Goal: Information Seeking & Learning: Learn about a topic

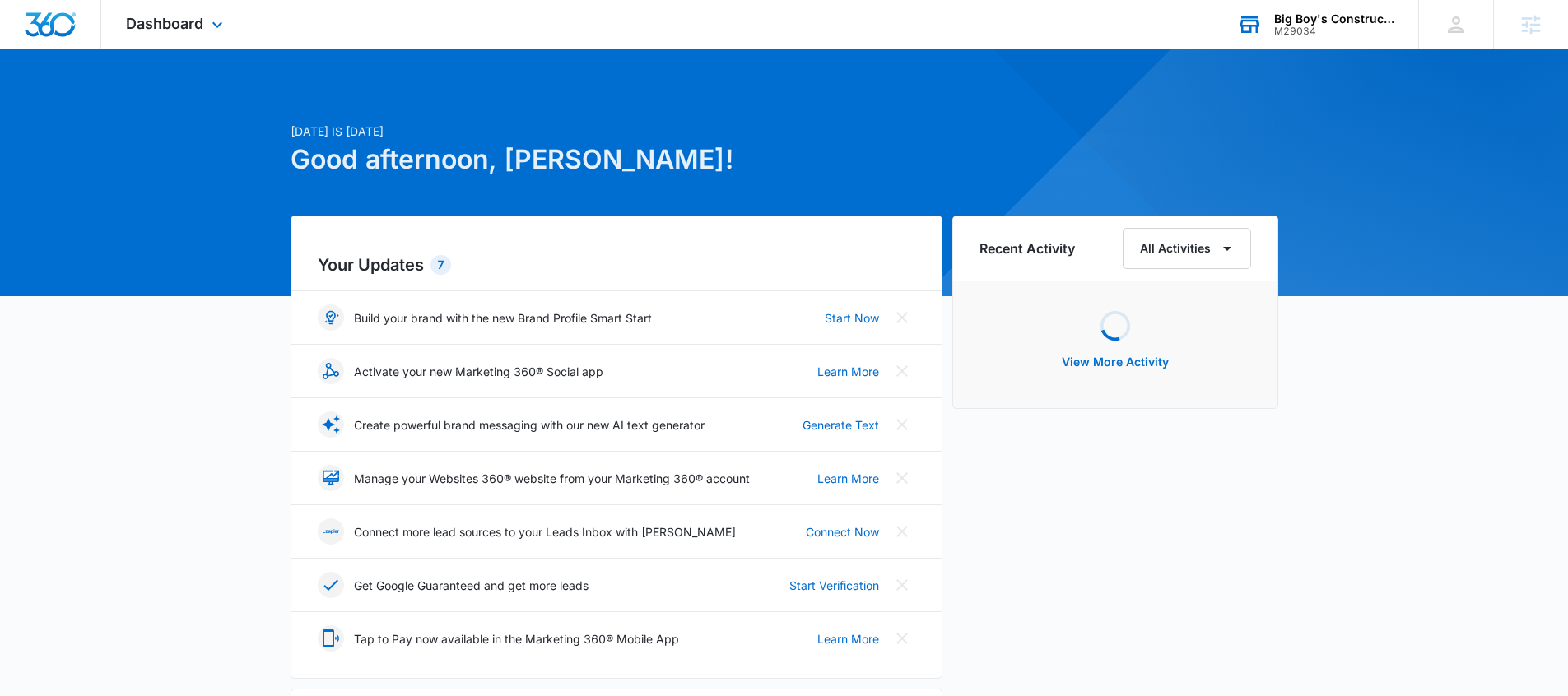
click at [1293, 30] on div "M29034" at bounding box center [1335, 31] width 120 height 11
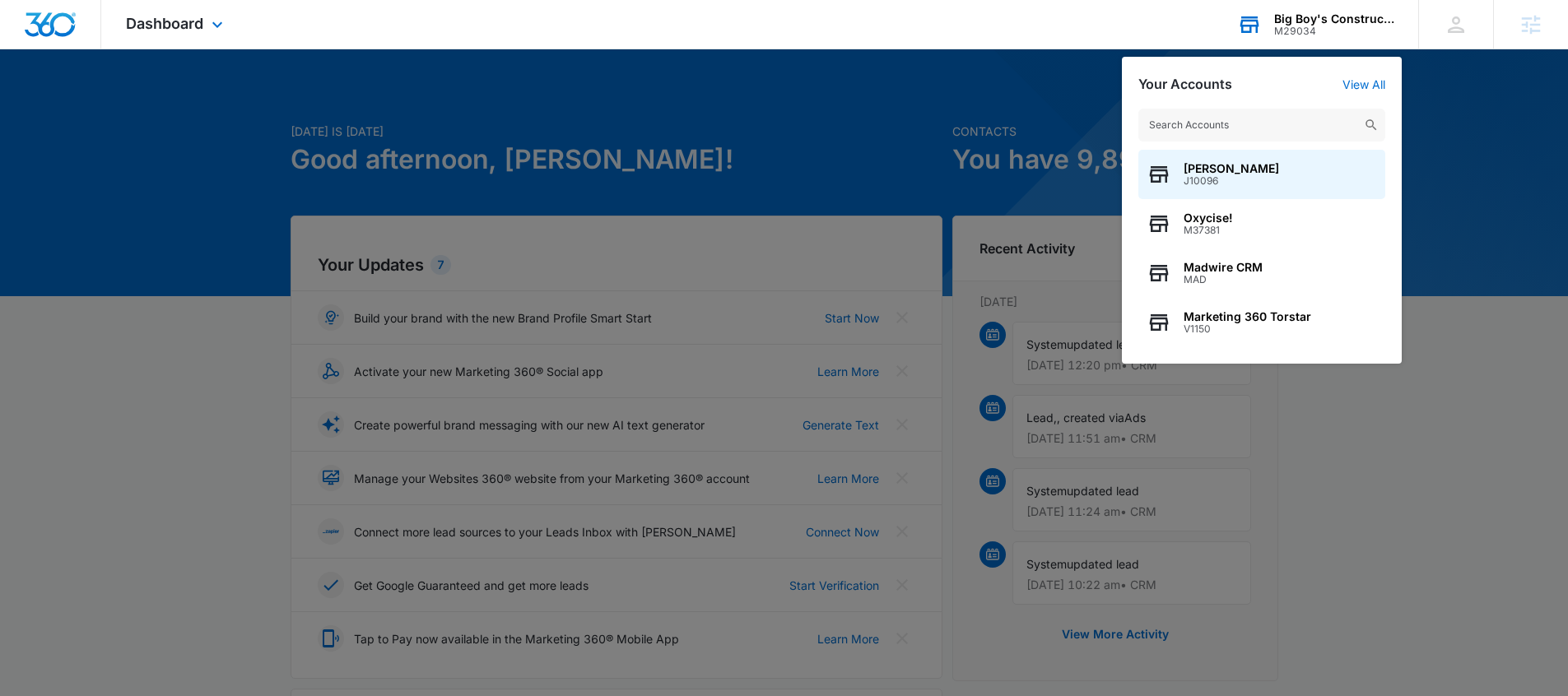
click at [1207, 122] on input "text" at bounding box center [1262, 126] width 247 height 33
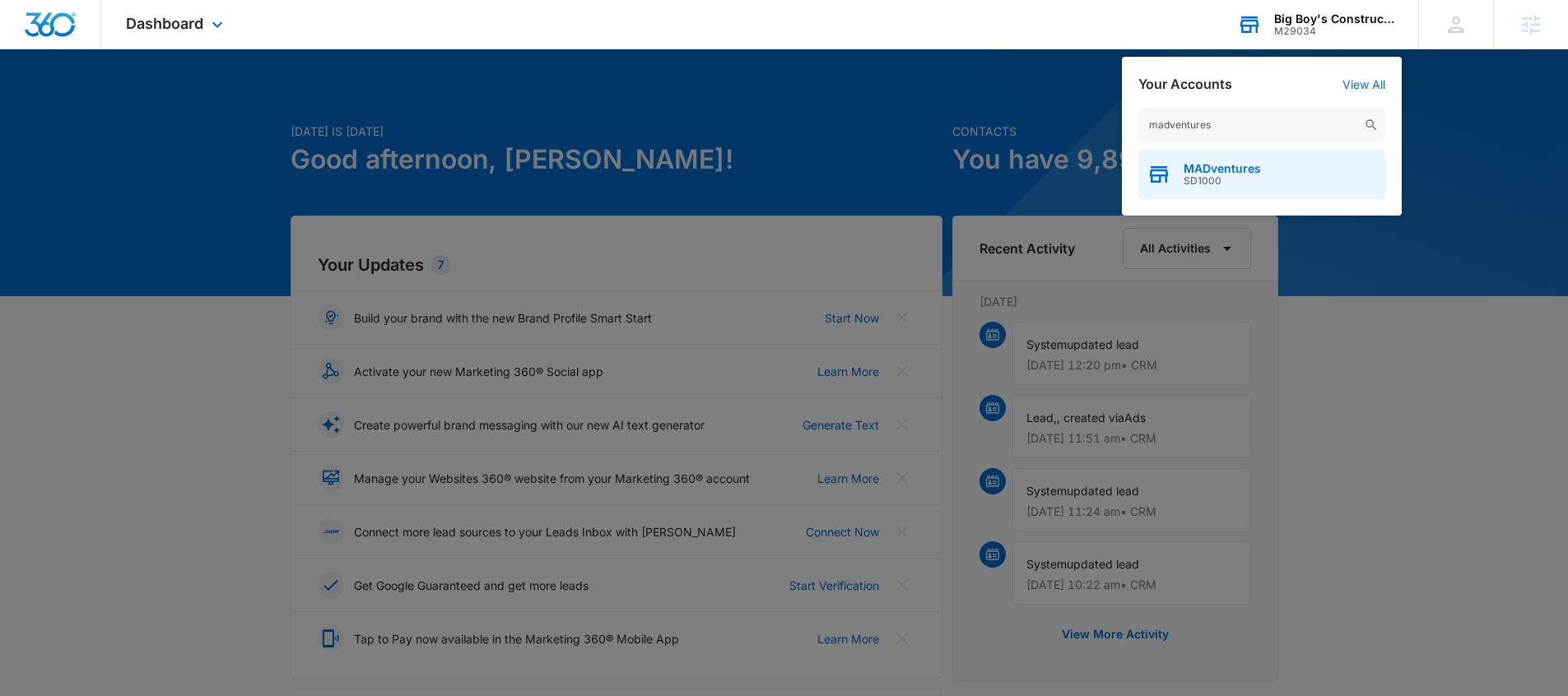
type input "madventures"
click at [1237, 180] on span "SD1000" at bounding box center [1223, 181] width 78 height 11
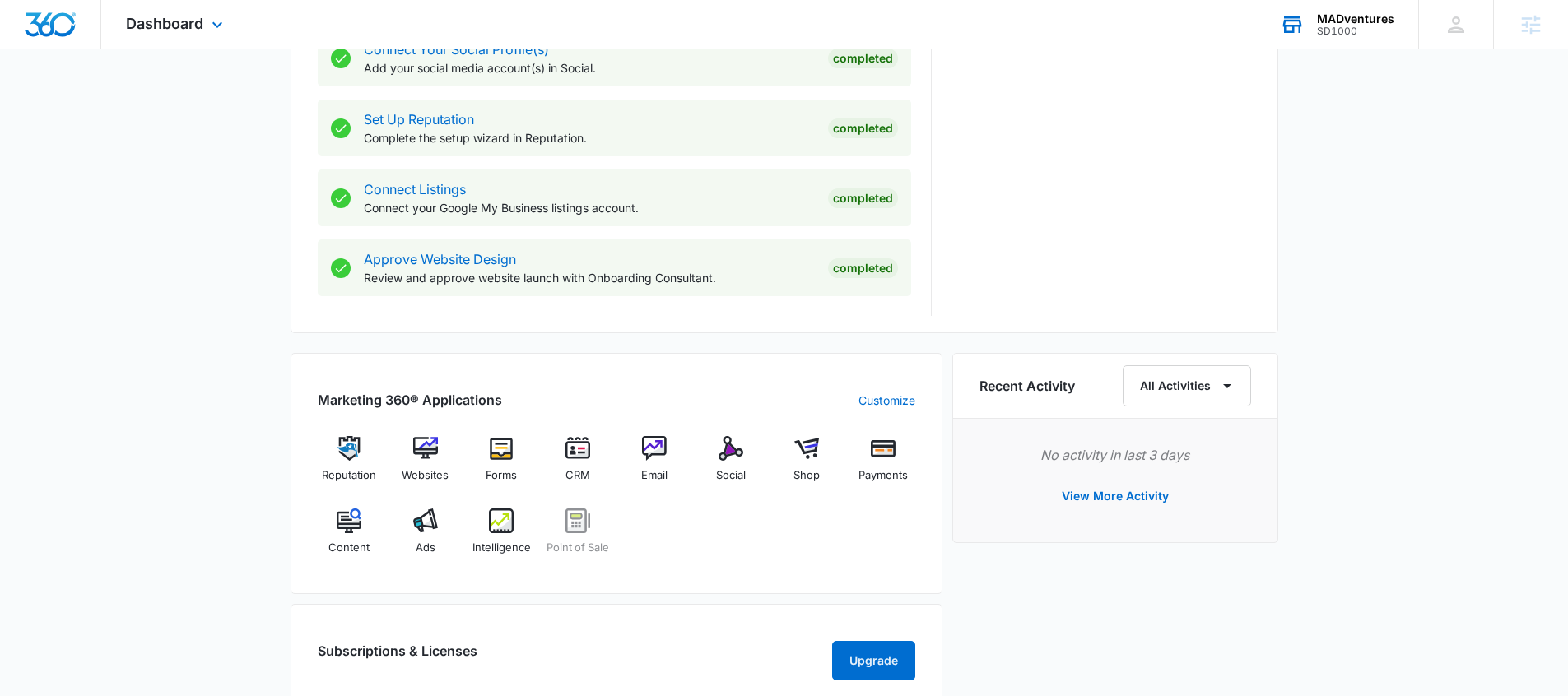
scroll to position [873, 0]
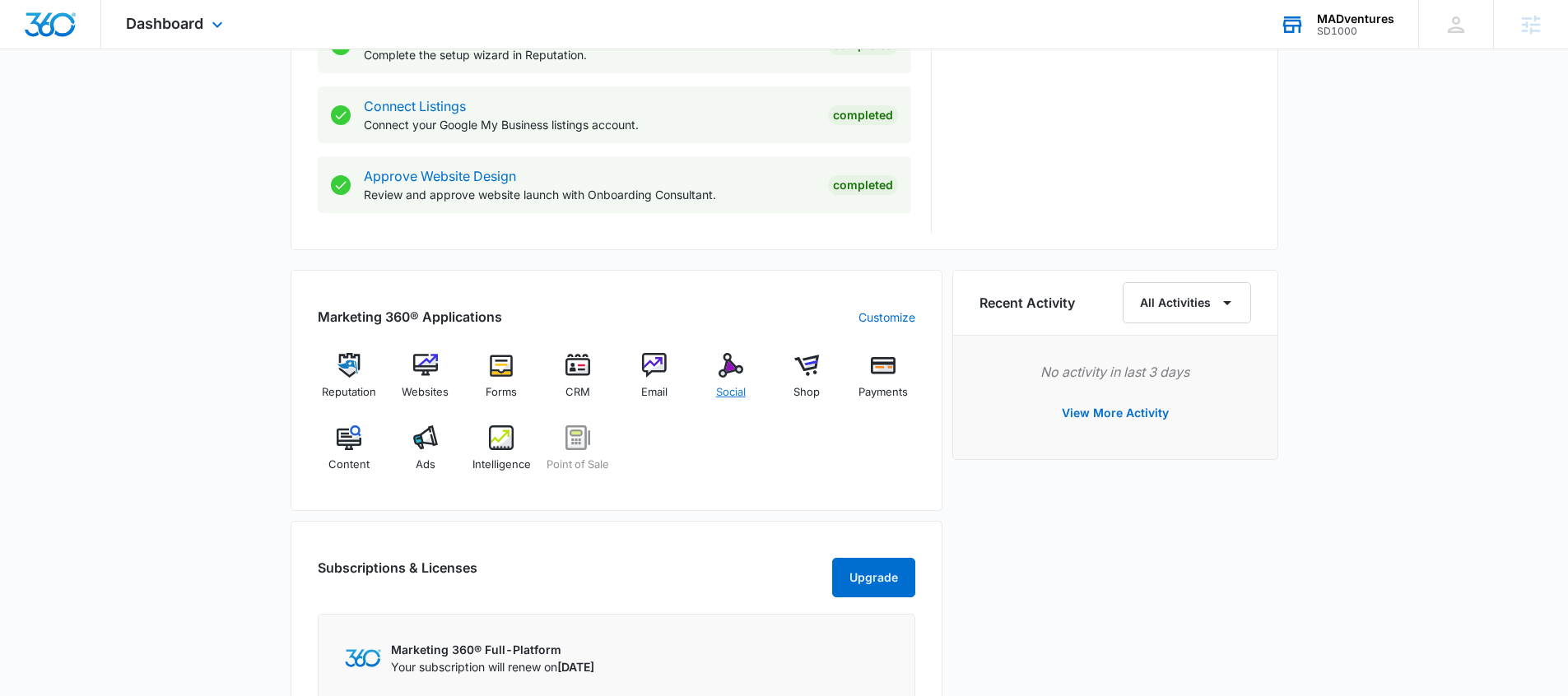
click at [723, 375] on img at bounding box center [730, 365] width 25 height 25
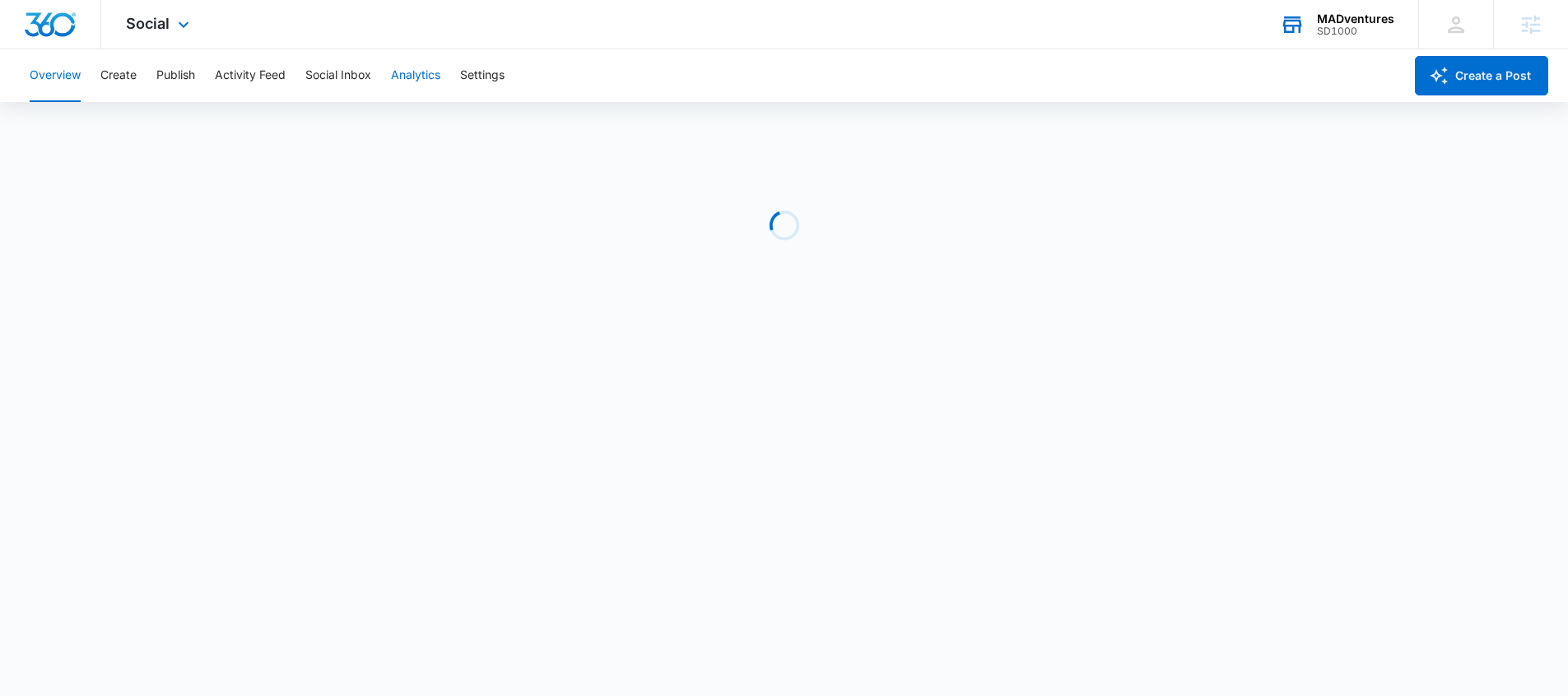
click at [429, 79] on button "Analytics" at bounding box center [415, 75] width 49 height 53
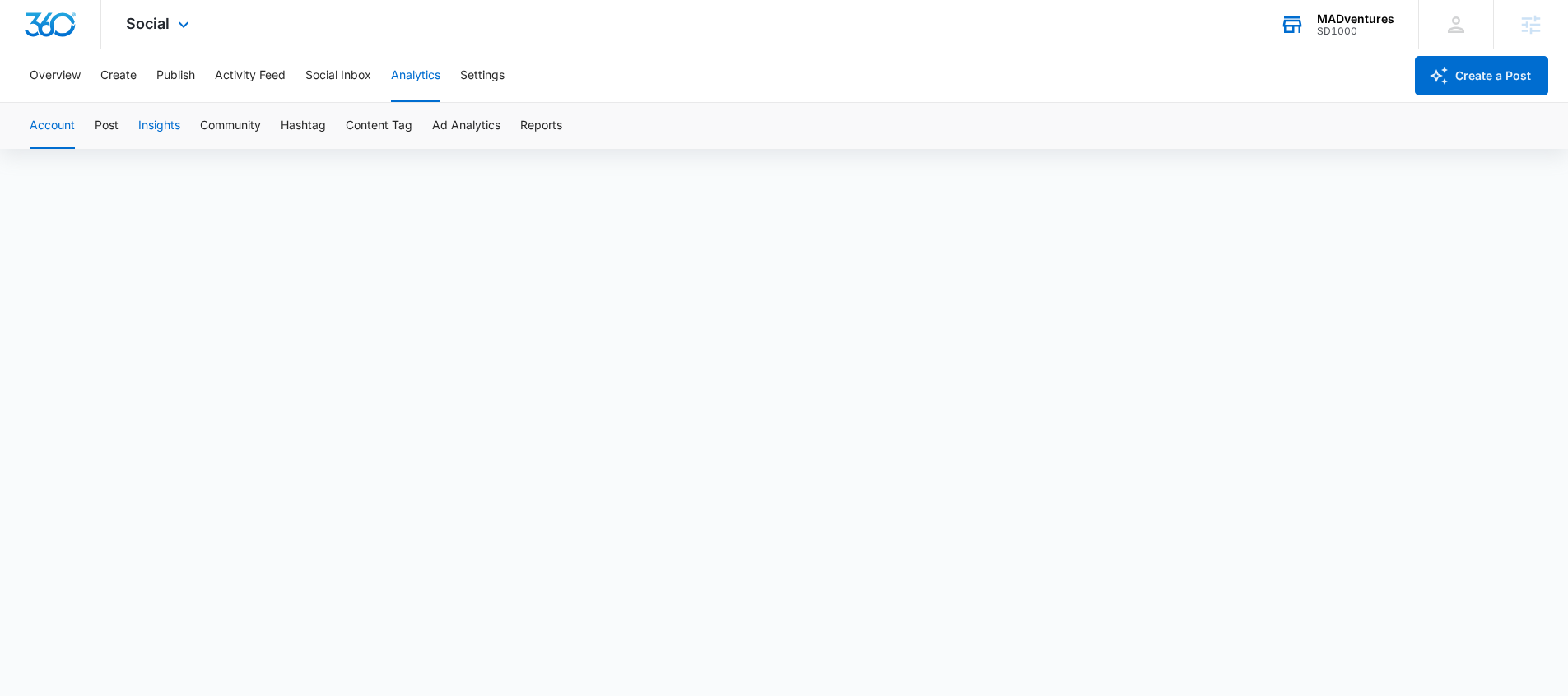
click at [157, 125] on button "Insights" at bounding box center [159, 126] width 42 height 46
click at [72, 75] on button "Overview" at bounding box center [55, 75] width 51 height 53
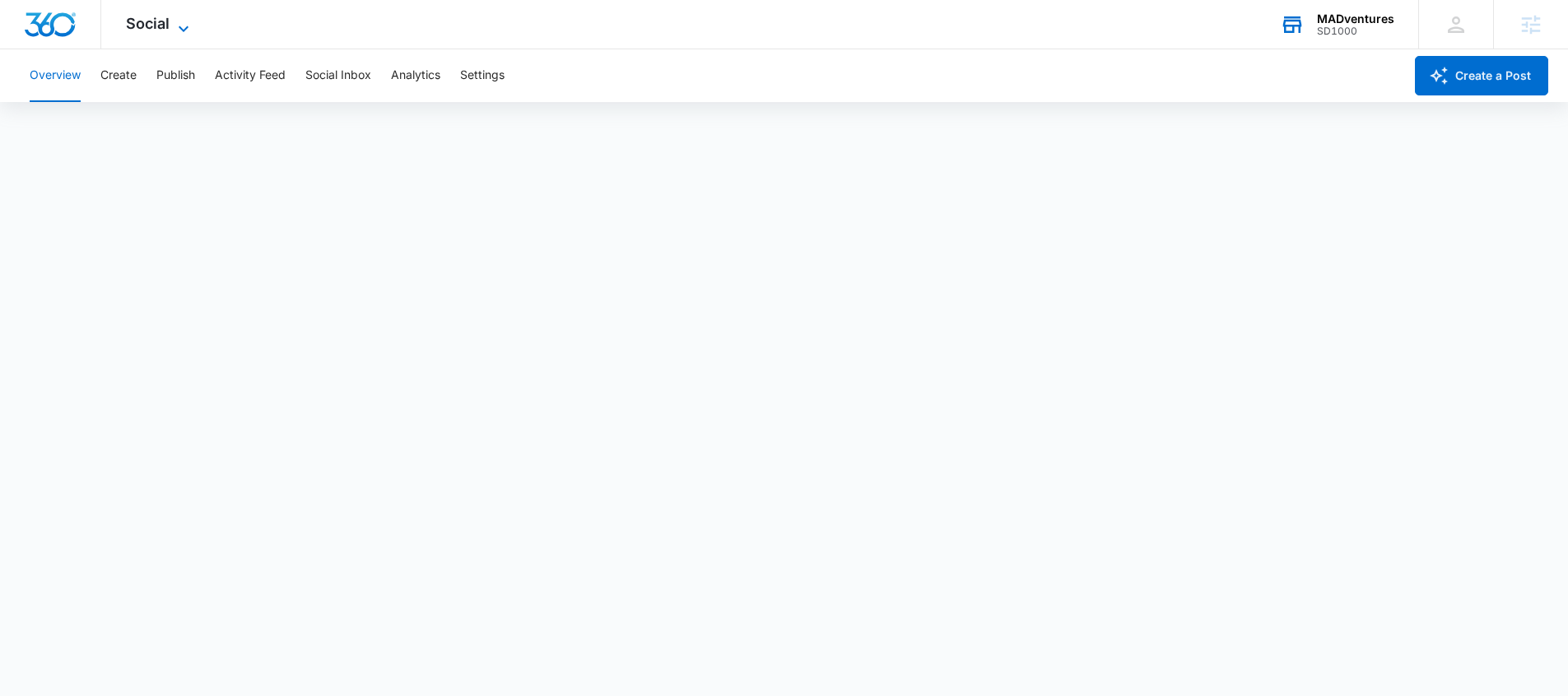
click at [165, 25] on span "Social" at bounding box center [147, 23] width 43 height 18
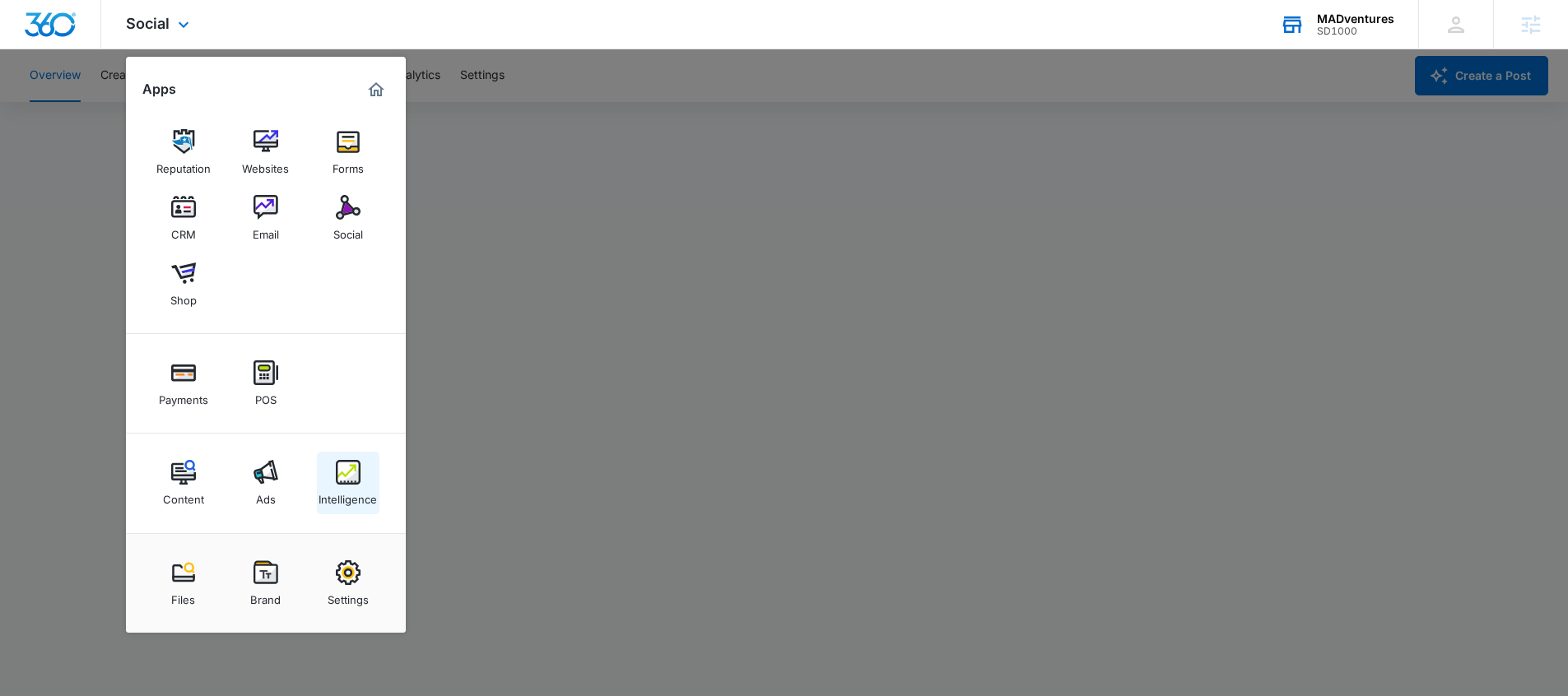
click at [354, 477] on img at bounding box center [348, 472] width 25 height 25
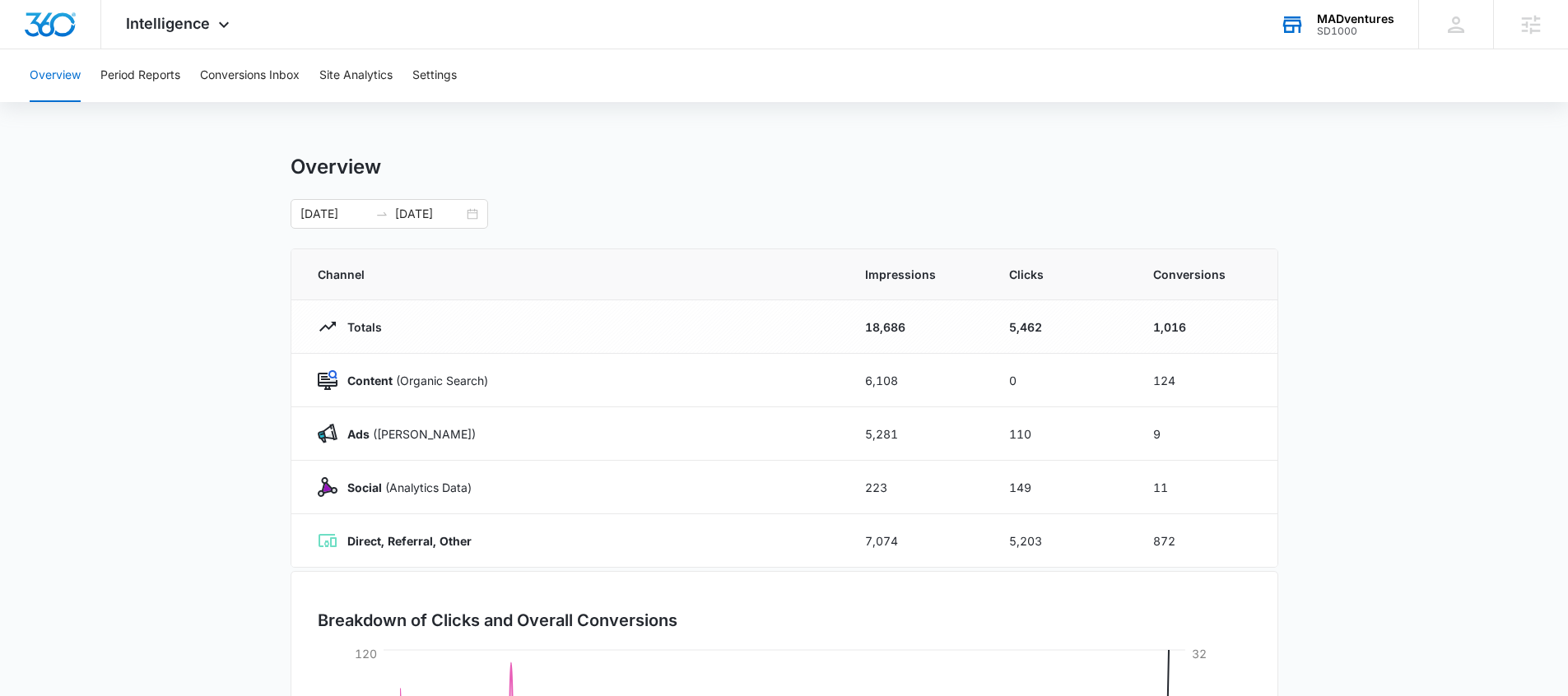
click at [1462, 264] on main "Overview [DATE] [DATE] Channel Impressions Clicks Conversions Totals 18,686 5,4…" at bounding box center [784, 586] width 1568 height 864
